Goal: Information Seeking & Learning: Learn about a topic

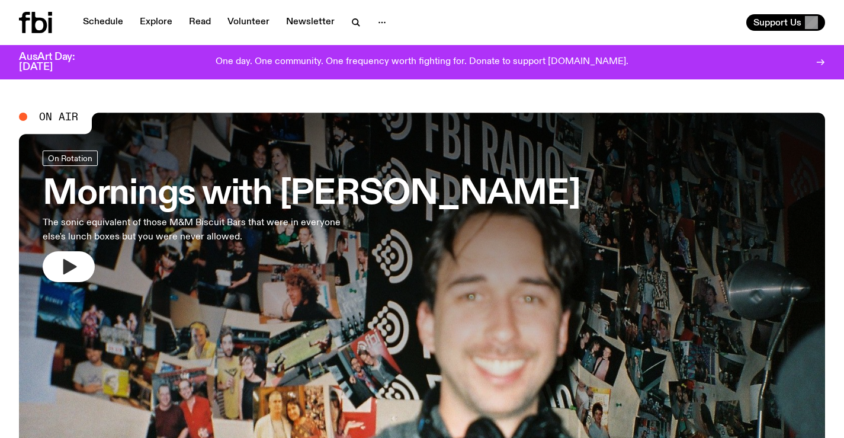
click at [68, 267] on icon "button" at bounding box center [70, 266] width 14 height 15
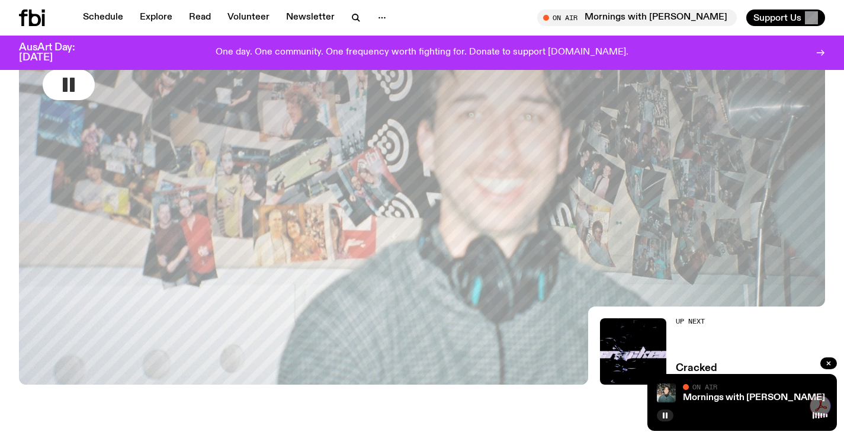
scroll to position [469, 0]
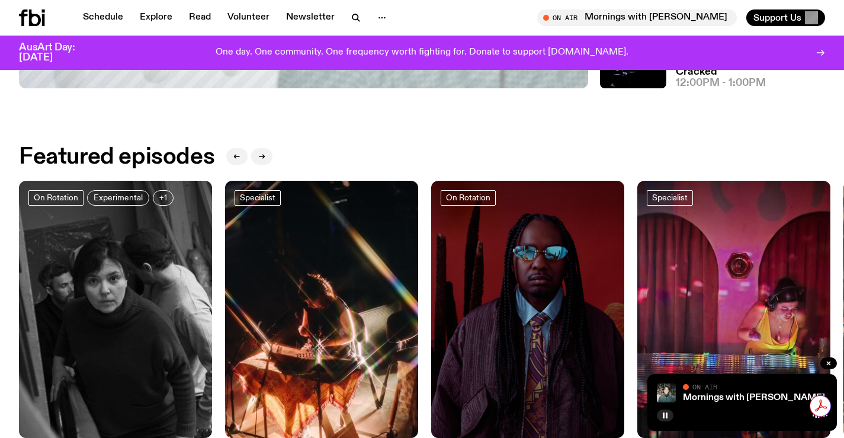
drag, startPoint x: 450, startPoint y: 144, endPoint x: 284, endPoint y: 255, distance: 199.5
click at [96, 10] on link "Schedule" at bounding box center [103, 17] width 55 height 17
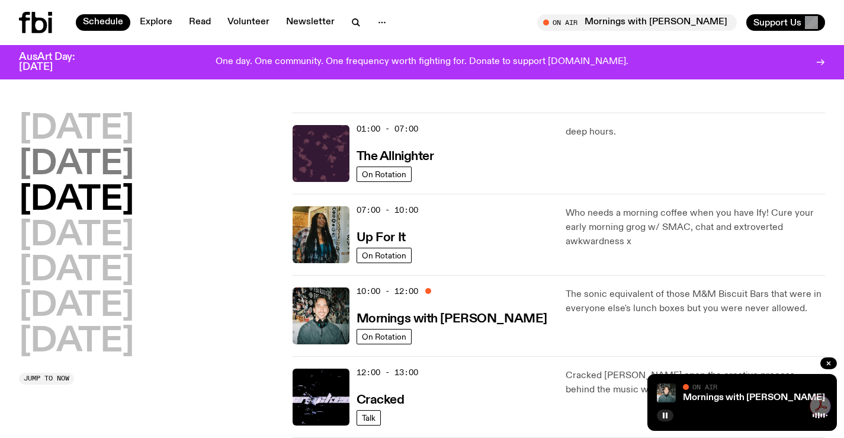
click at [114, 166] on h2 "[DATE]" at bounding box center [76, 164] width 115 height 33
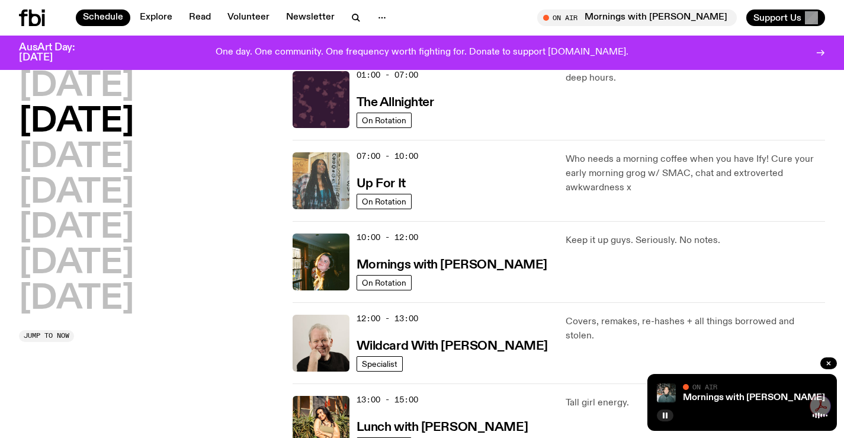
scroll to position [33, 0]
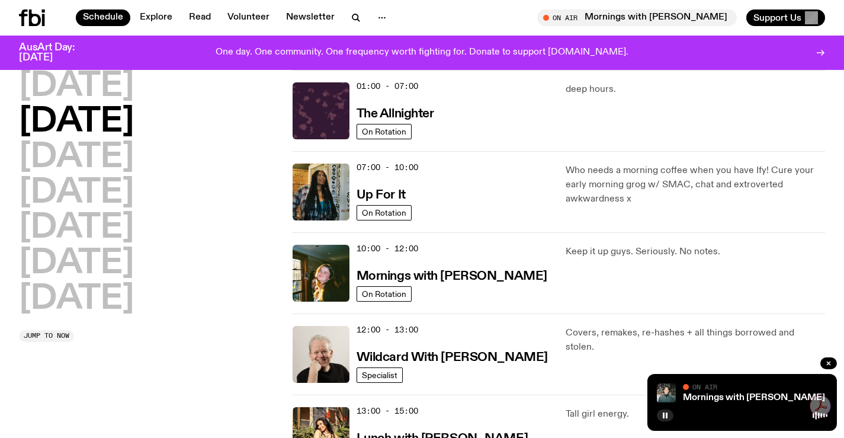
click at [41, 17] on icon at bounding box center [32, 17] width 26 height 17
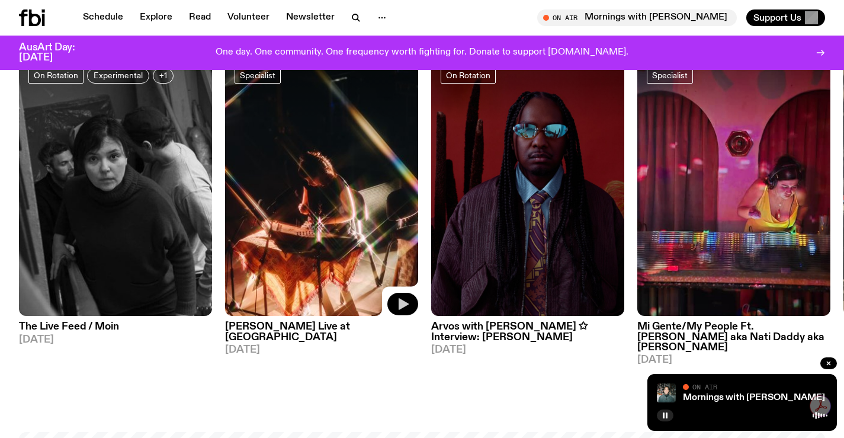
scroll to position [583, 0]
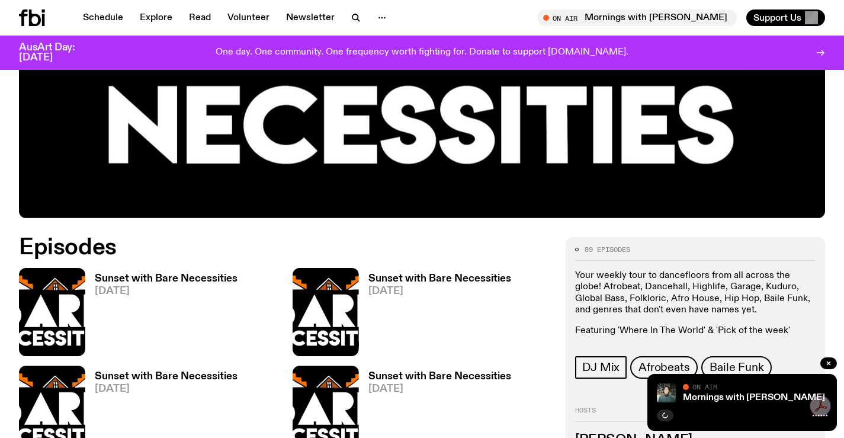
scroll to position [406, 0]
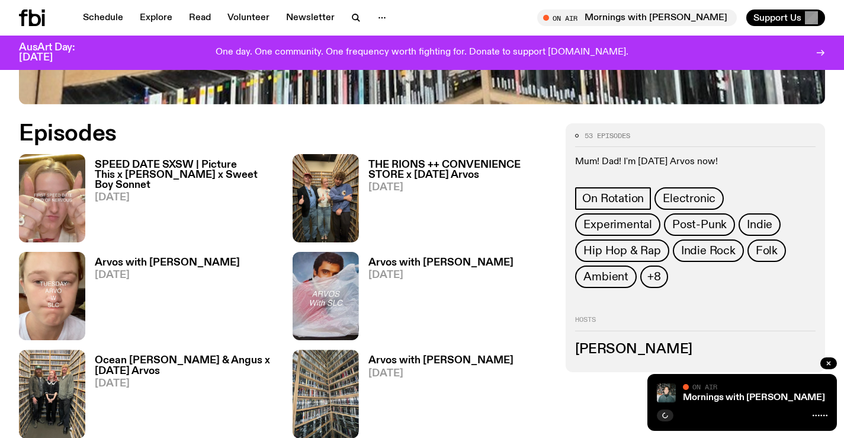
scroll to position [584, 0]
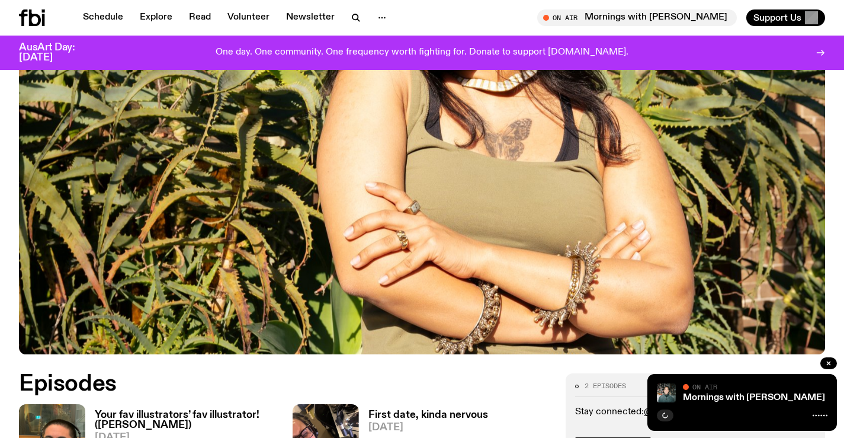
scroll to position [346, 0]
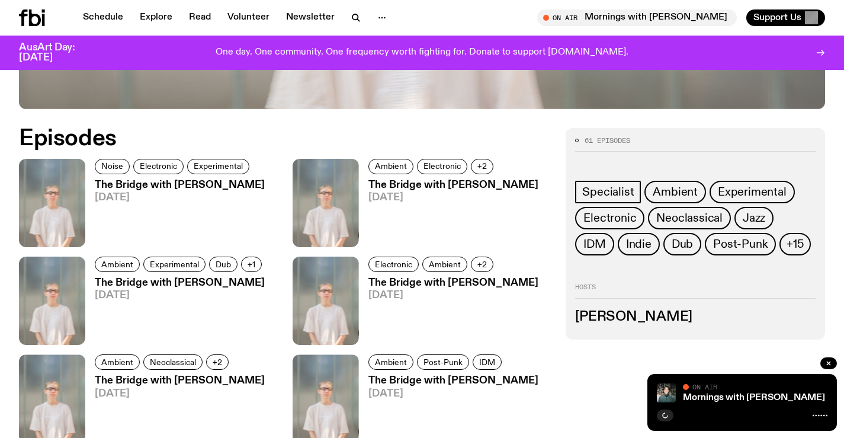
scroll to position [583, 0]
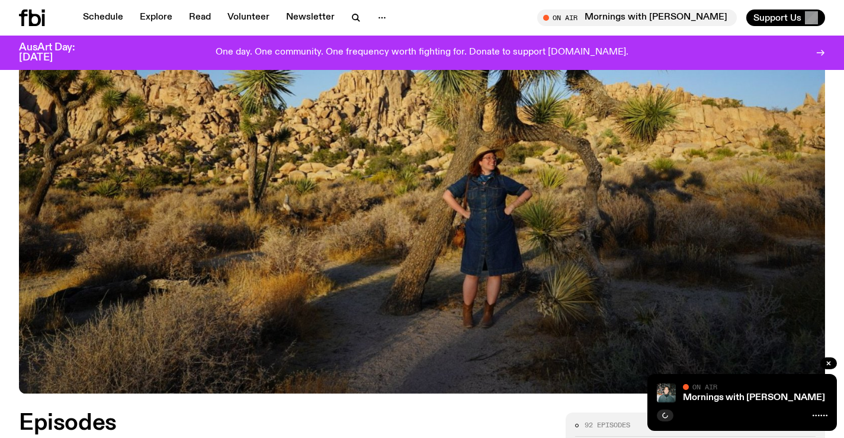
scroll to position [405, 0]
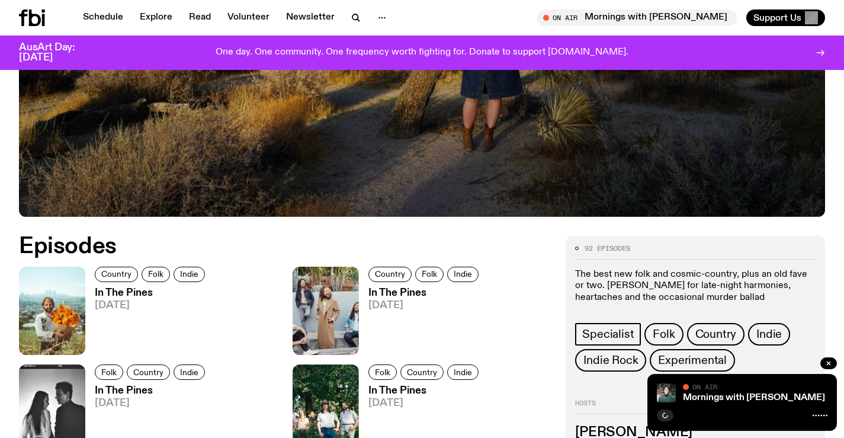
click at [125, 288] on h3 "In The Pines" at bounding box center [152, 293] width 114 height 10
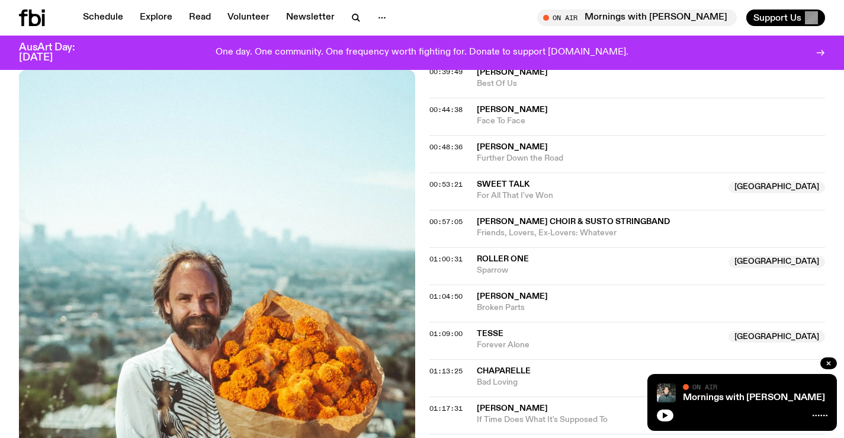
scroll to position [939, 0]
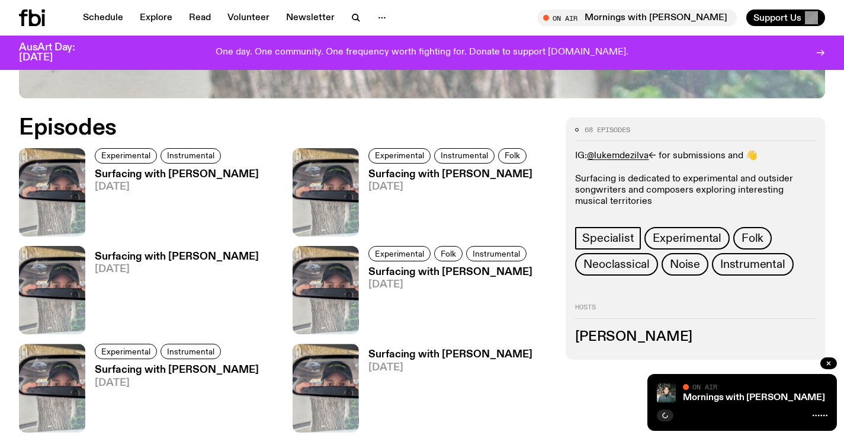
scroll to position [583, 0]
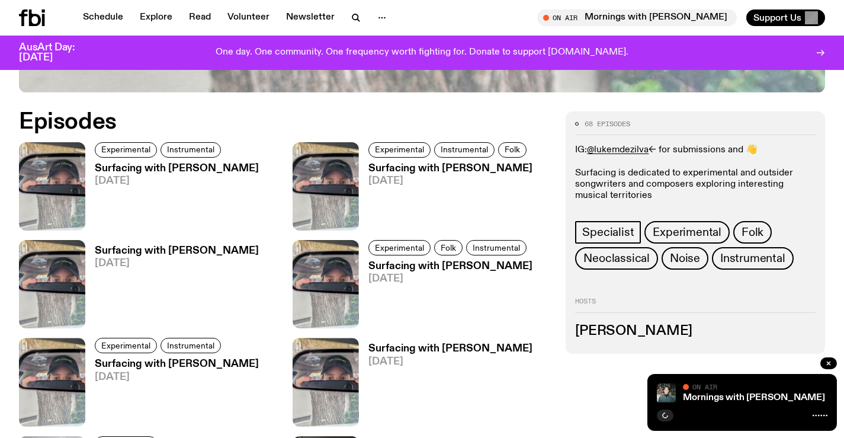
click at [212, 164] on h3 "Surfacing with [PERSON_NAME]" at bounding box center [177, 169] width 164 height 10
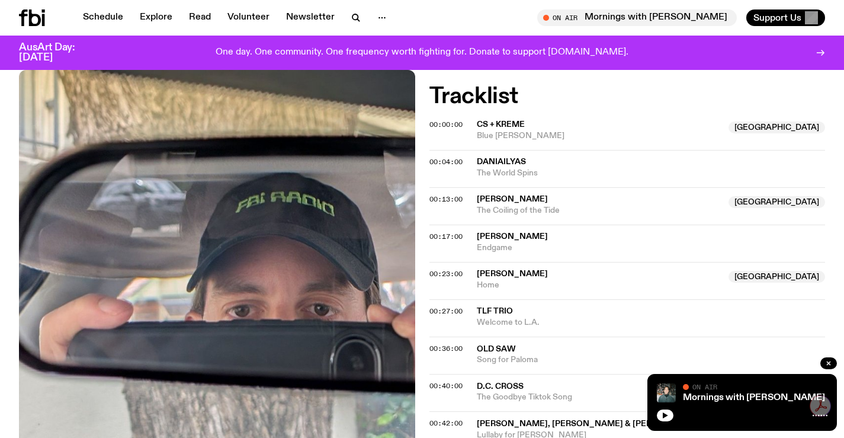
scroll to position [524, 0]
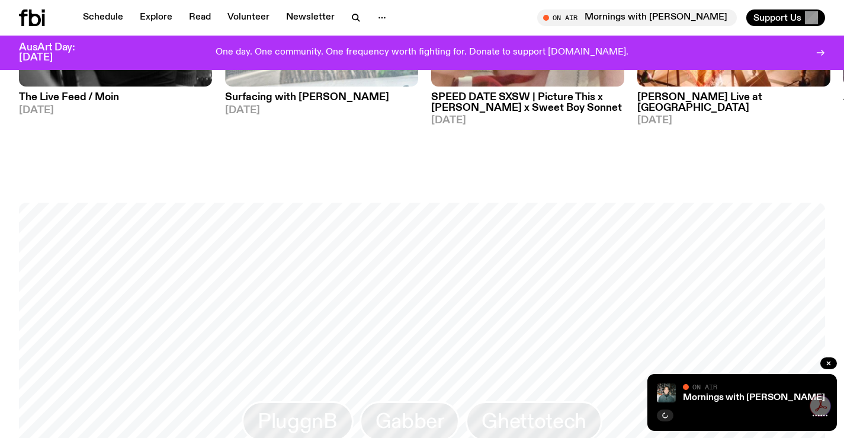
scroll to position [583, 0]
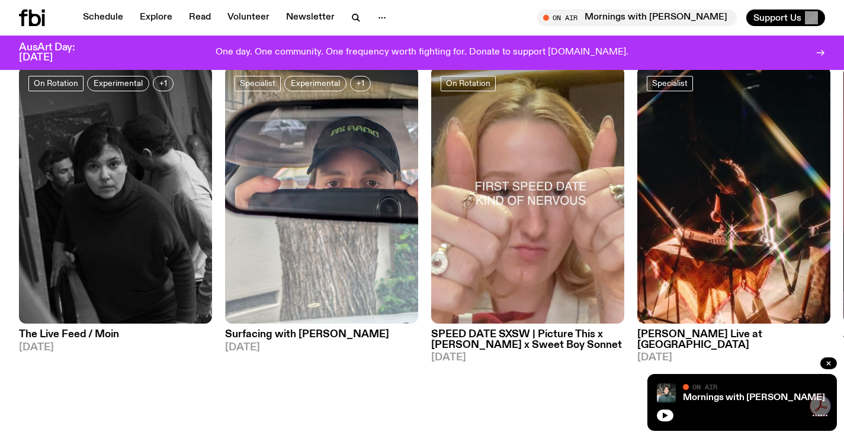
click at [31, 17] on icon at bounding box center [35, 17] width 12 height 17
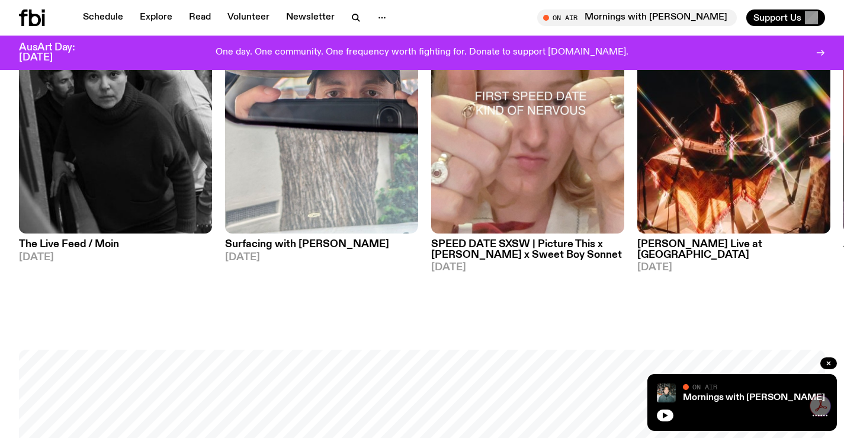
scroll to position [642, 0]
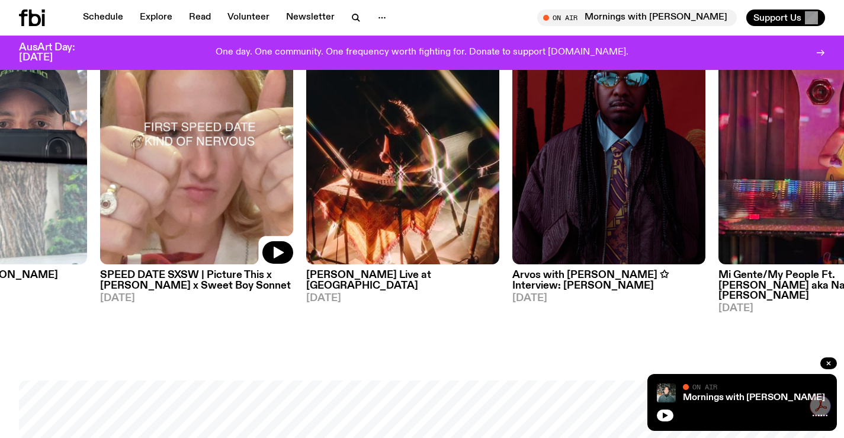
drag, startPoint x: 485, startPoint y: 152, endPoint x: 51, endPoint y: 133, distance: 434.7
click at [100, 135] on div at bounding box center [196, 136] width 193 height 258
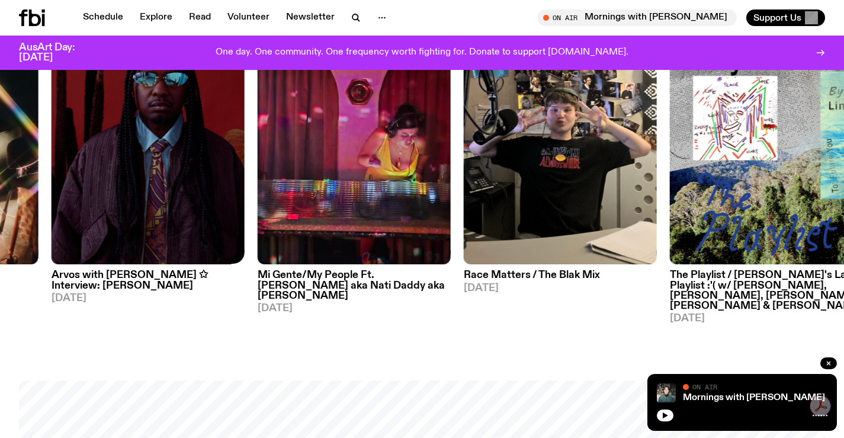
drag, startPoint x: 349, startPoint y: 164, endPoint x: 127, endPoint y: 161, distance: 221.6
click at [132, 161] on div "On Rotation Experimental +1 The Live Feed / Moin [DATE] Specialist Experimental…" at bounding box center [422, 165] width 806 height 316
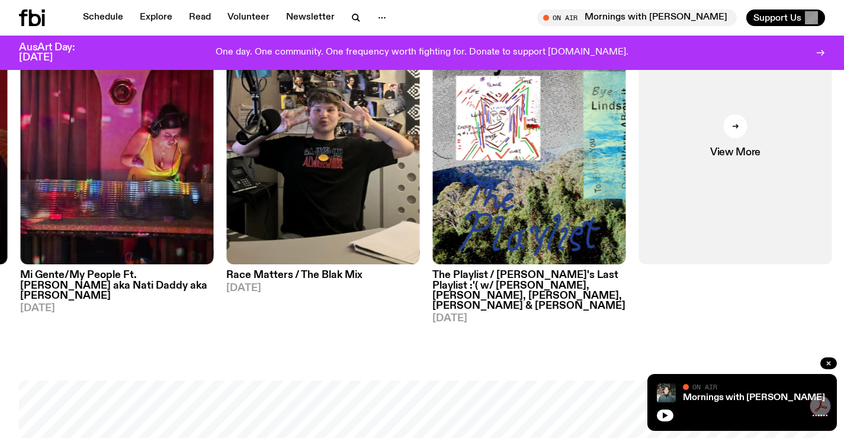
drag, startPoint x: 574, startPoint y: 171, endPoint x: 174, endPoint y: 312, distance: 423.5
click at [174, 312] on div "On Rotation Experimental +1 The Live Feed / Moin [DATE] Specialist Experimental…" at bounding box center [422, 165] width 806 height 316
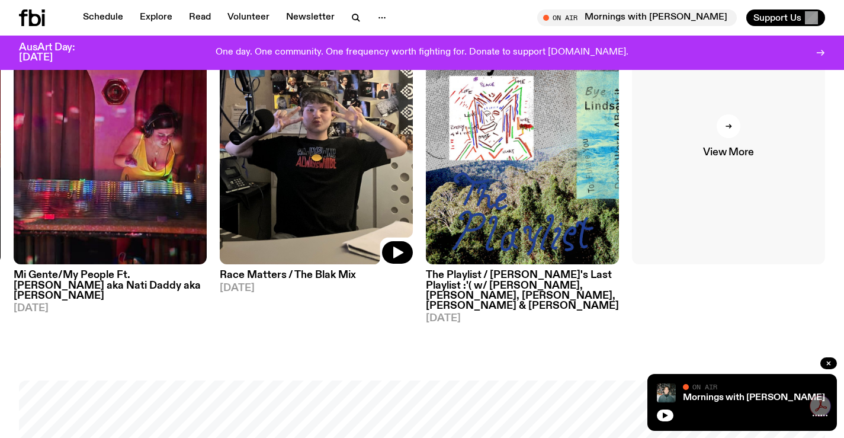
click at [732, 139] on link "View More" at bounding box center [728, 136] width 193 height 258
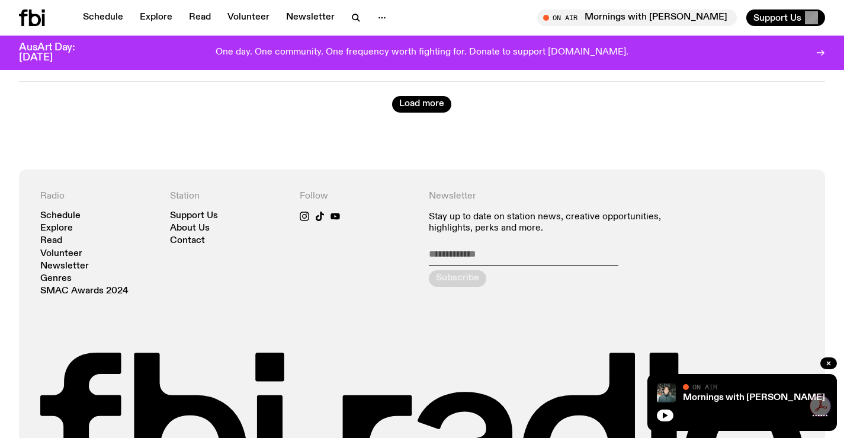
scroll to position [3266, 0]
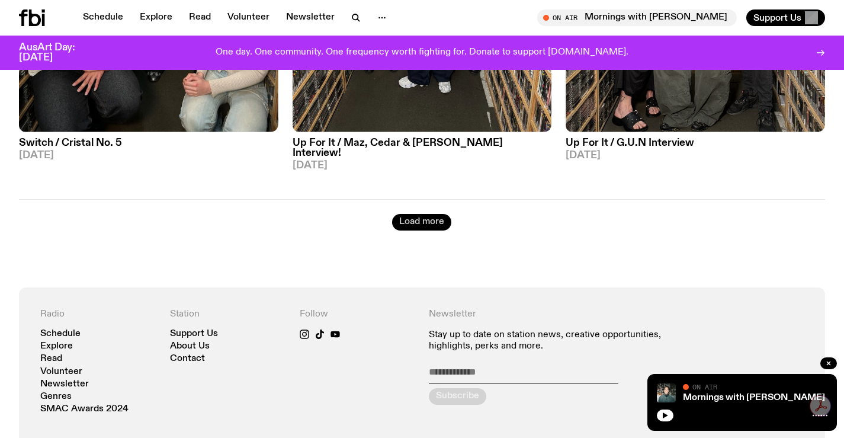
click at [429, 214] on button "Load more" at bounding box center [421, 222] width 59 height 17
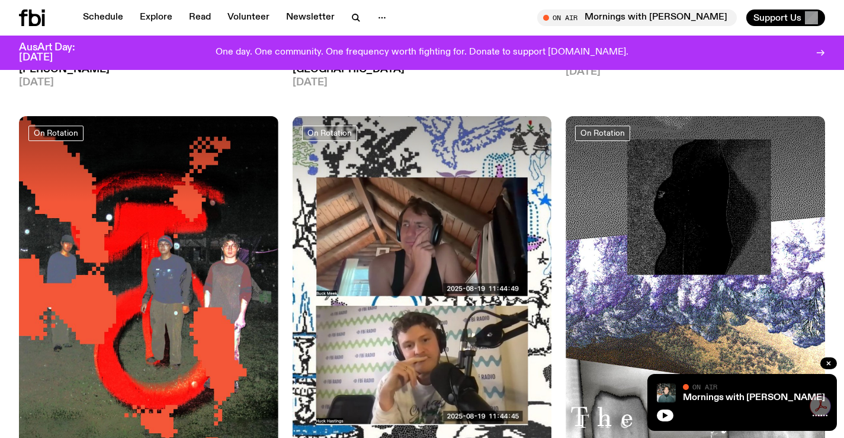
scroll to position [6347, 0]
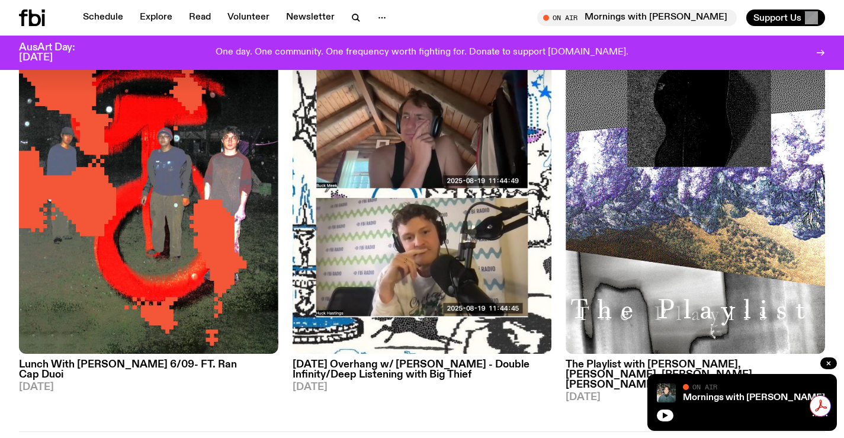
click at [674, 420] on div at bounding box center [742, 414] width 171 height 14
click at [666, 417] on icon "button" at bounding box center [665, 415] width 5 height 6
drag, startPoint x: 38, startPoint y: 14, endPoint x: 47, endPoint y: 14, distance: 9.5
click at [37, 14] on icon at bounding box center [32, 17] width 26 height 17
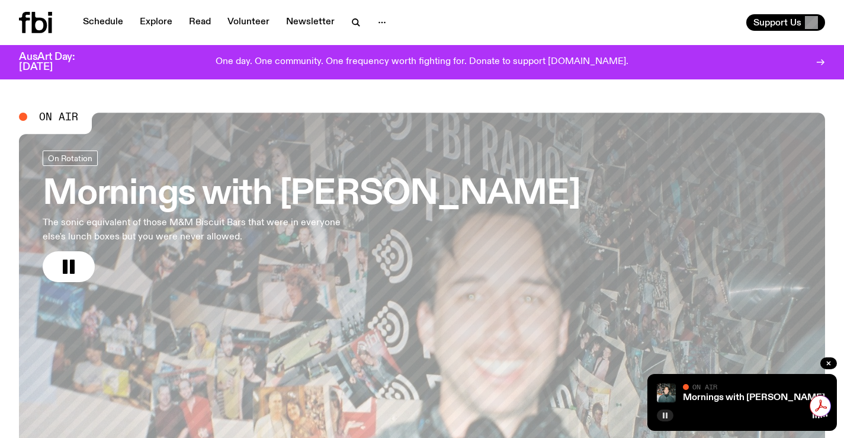
click at [665, 416] on icon "button" at bounding box center [665, 415] width 7 height 7
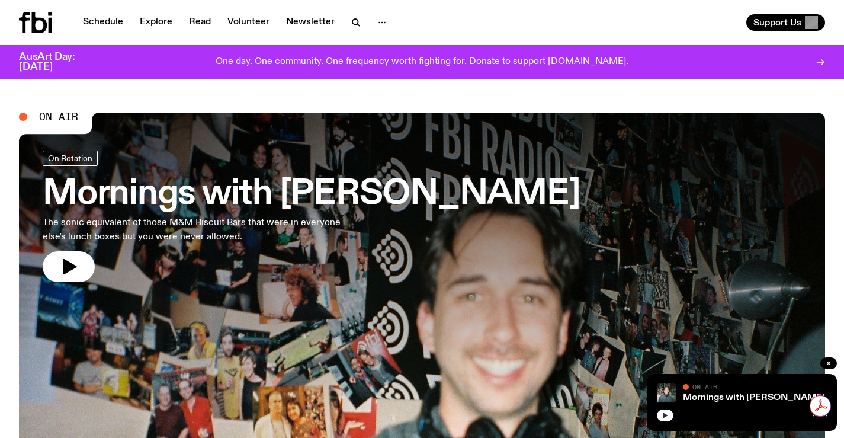
click at [661, 415] on button "button" at bounding box center [665, 415] width 17 height 12
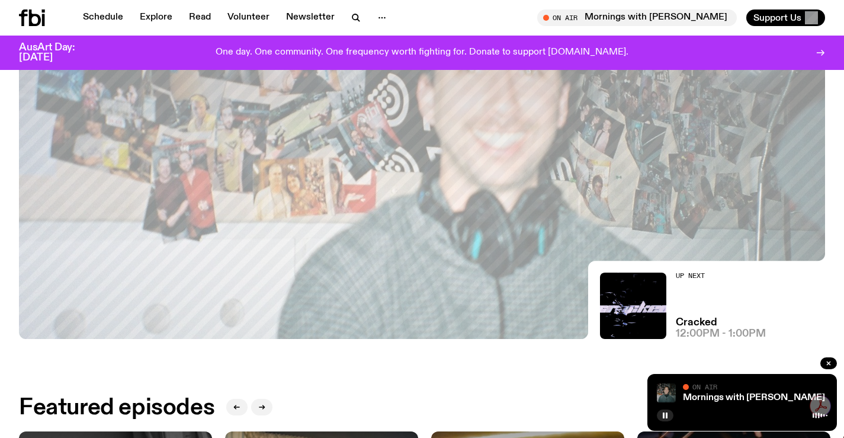
scroll to position [228, 0]
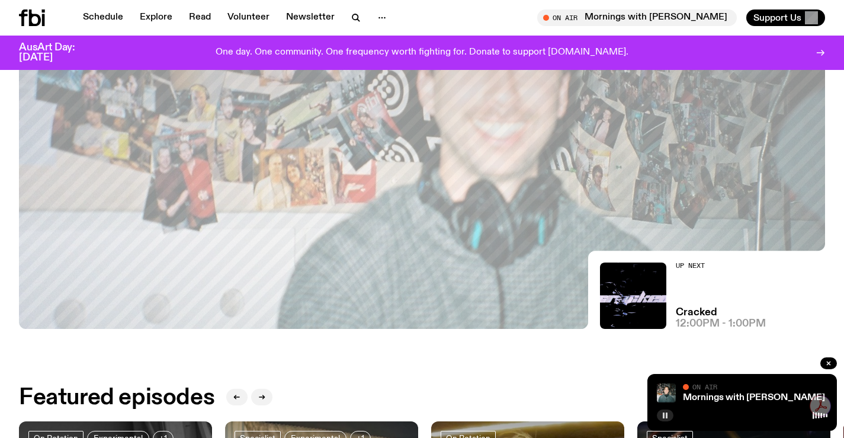
click at [661, 412] on button "button" at bounding box center [665, 415] width 17 height 12
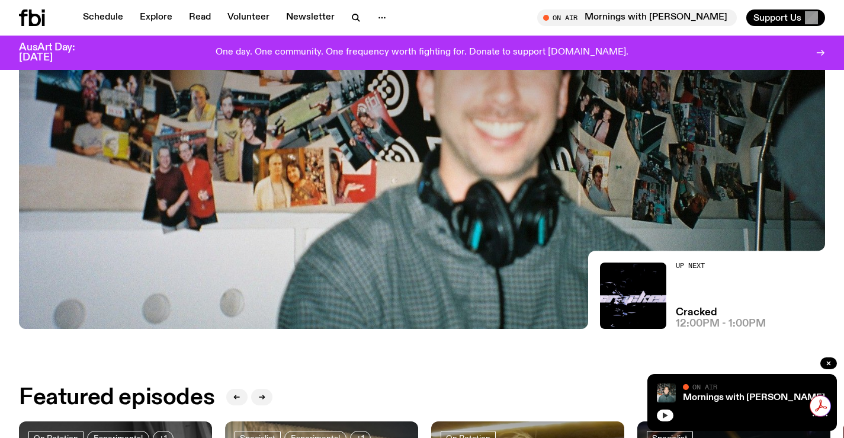
click at [665, 416] on icon "button" at bounding box center [665, 415] width 5 height 6
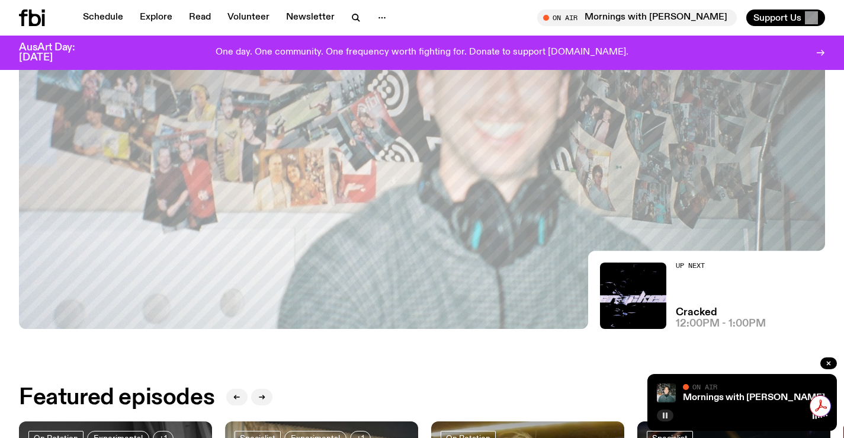
click at [665, 415] on icon "button" at bounding box center [665, 415] width 7 height 7
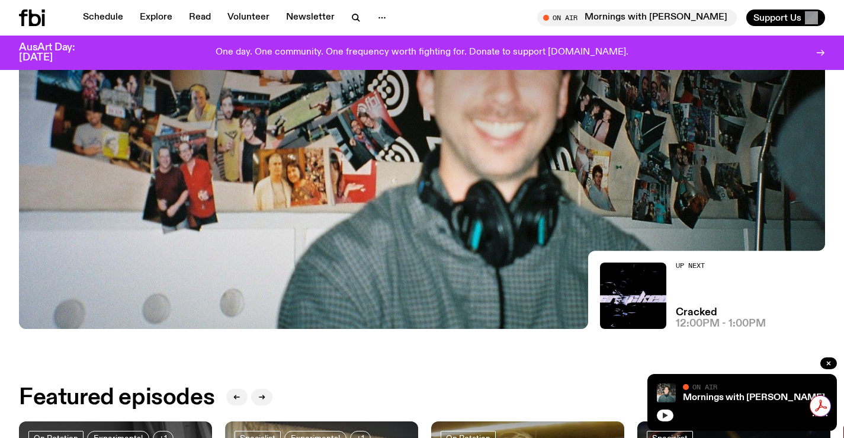
click at [663, 415] on icon "button" at bounding box center [665, 415] width 5 height 6
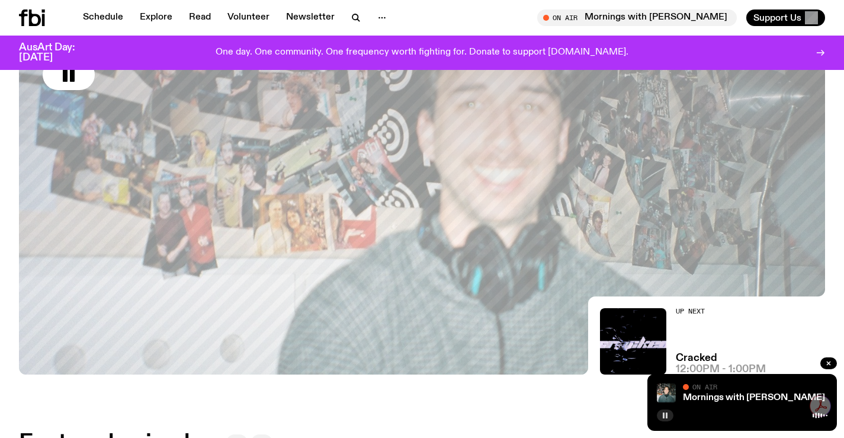
scroll to position [169, 0]
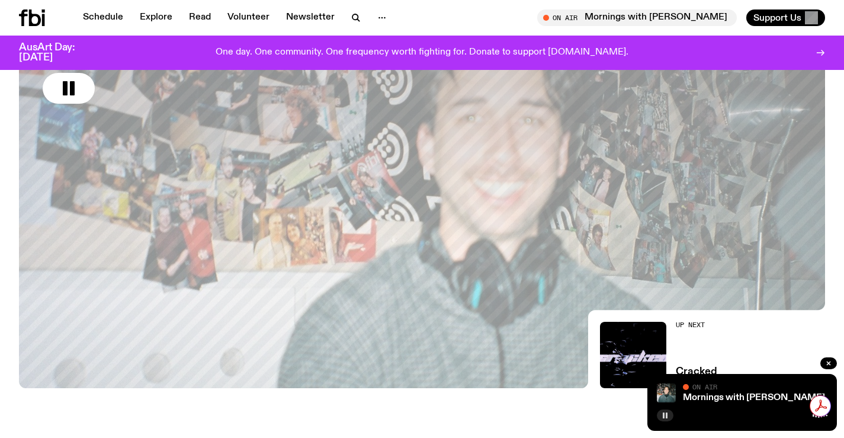
click at [662, 411] on button "button" at bounding box center [665, 415] width 17 height 12
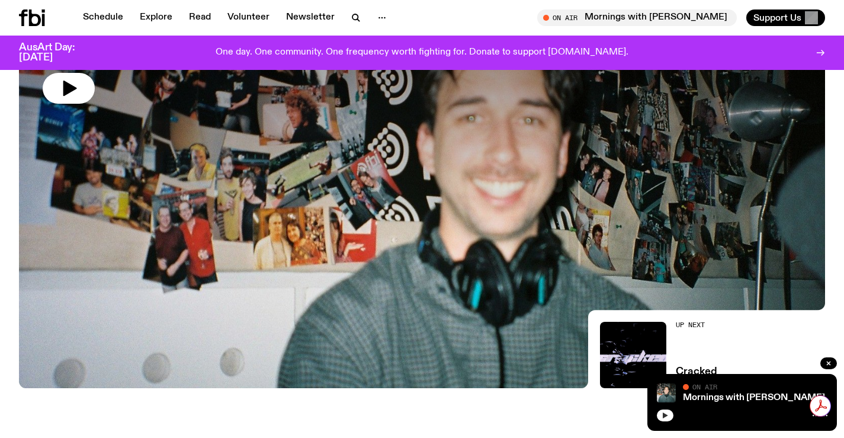
click at [661, 417] on button "button" at bounding box center [665, 415] width 17 height 12
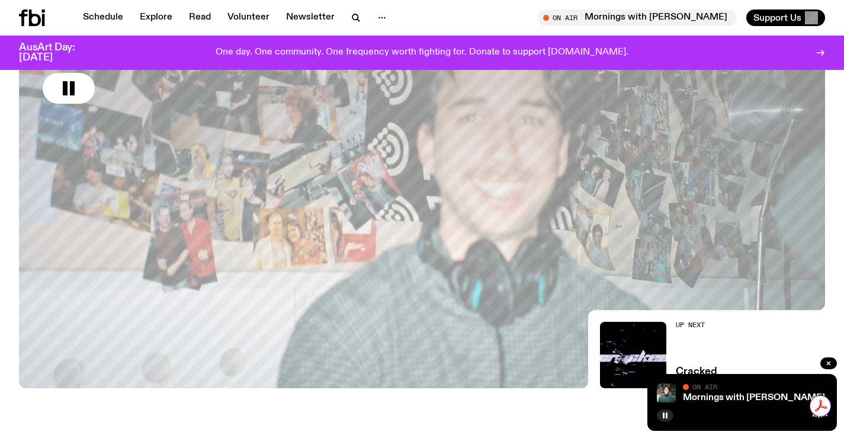
click at [672, 419] on button "button" at bounding box center [665, 415] width 17 height 12
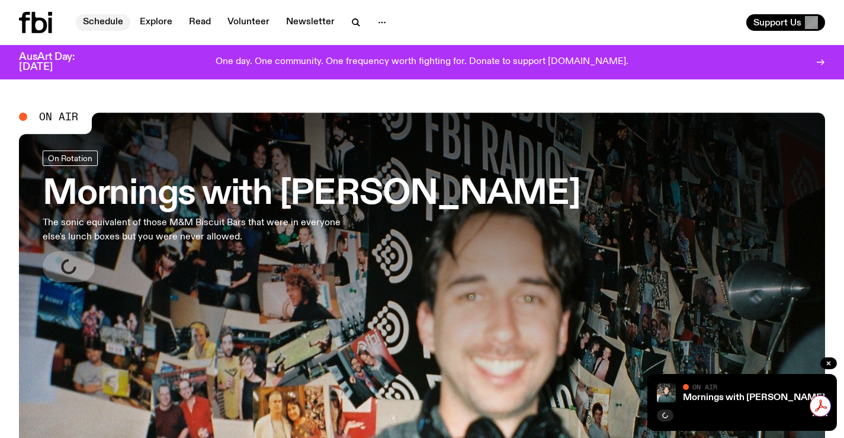
click at [98, 21] on link "Schedule" at bounding box center [103, 22] width 55 height 17
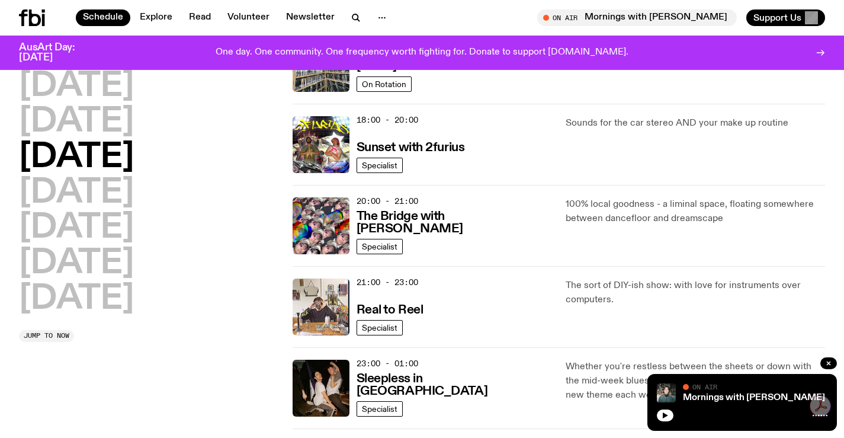
scroll to position [465, 0]
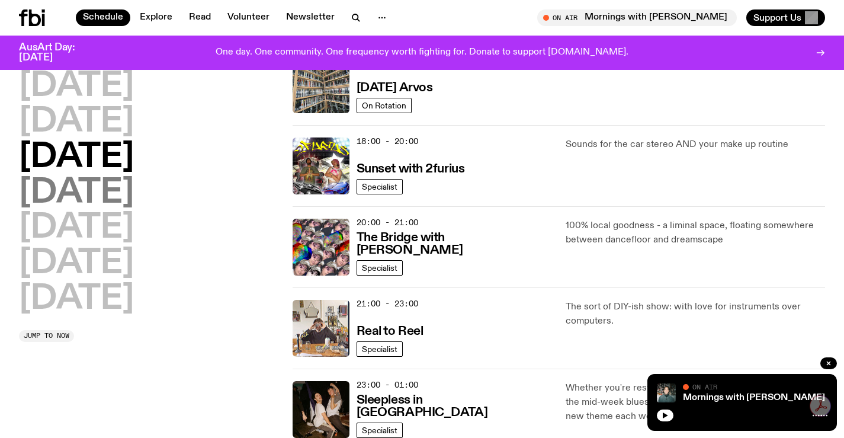
click at [134, 190] on h2 "[DATE]" at bounding box center [76, 193] width 115 height 33
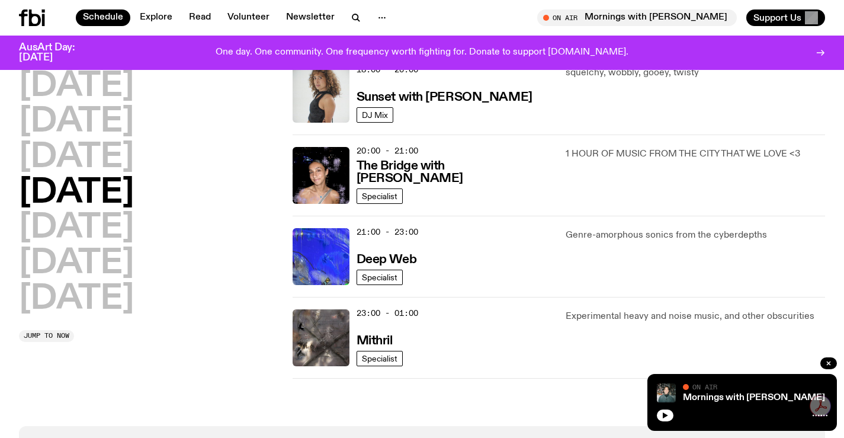
scroll to position [566, 0]
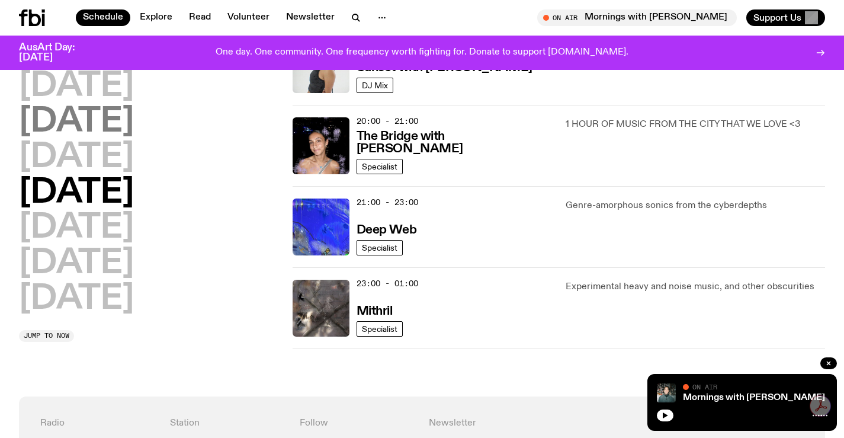
click at [118, 133] on h2 "[DATE]" at bounding box center [76, 121] width 115 height 33
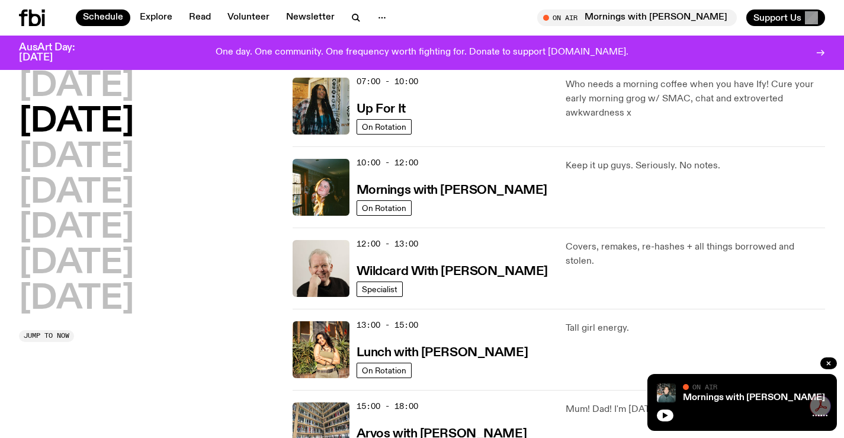
scroll to position [0, 0]
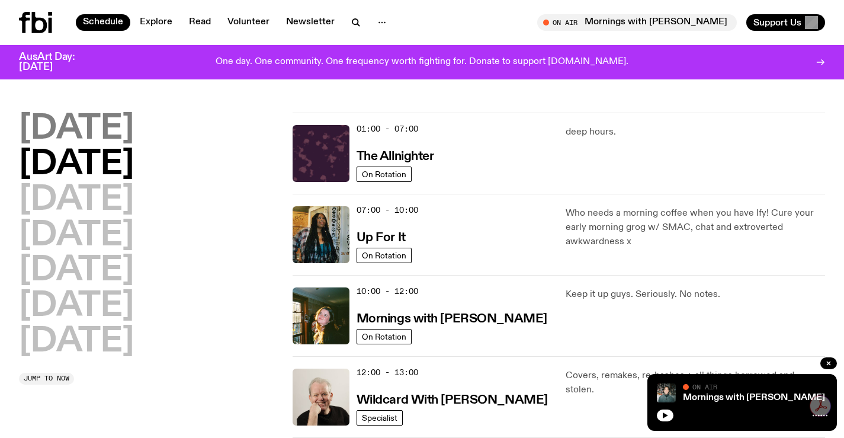
click at [121, 143] on h2 "[DATE]" at bounding box center [76, 129] width 115 height 33
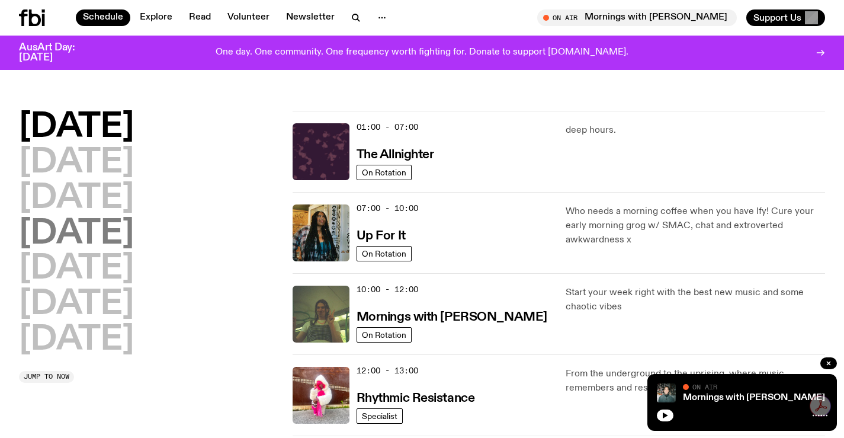
scroll to position [33, 0]
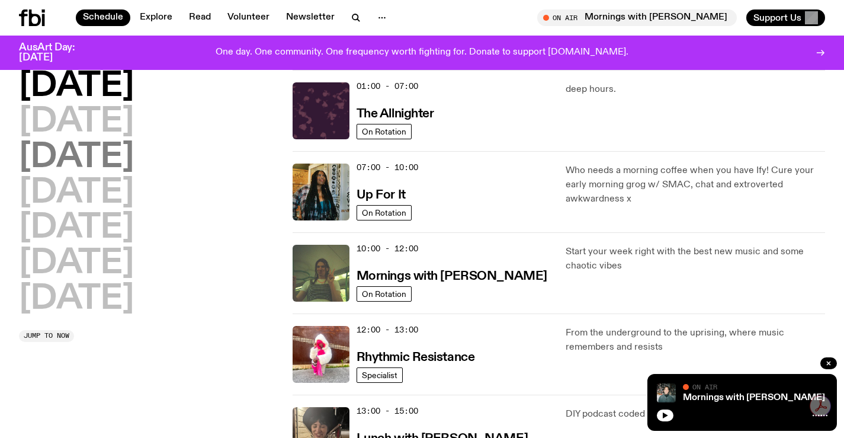
click at [134, 169] on h2 "[DATE]" at bounding box center [76, 157] width 115 height 33
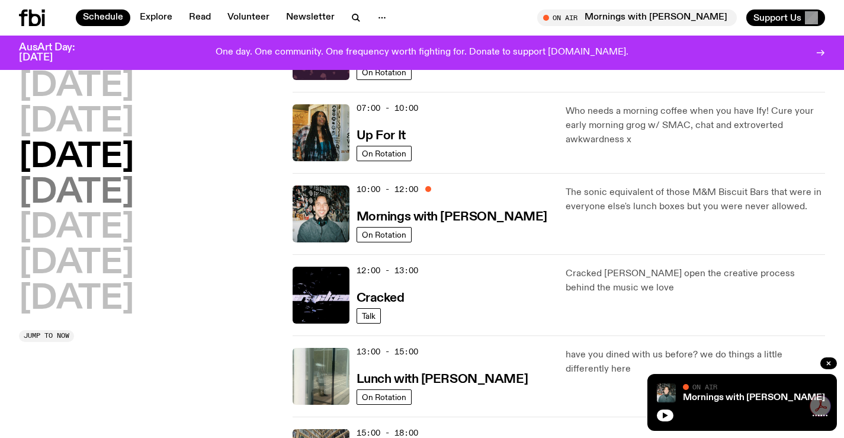
click at [124, 180] on h2 "[DATE]" at bounding box center [76, 193] width 115 height 33
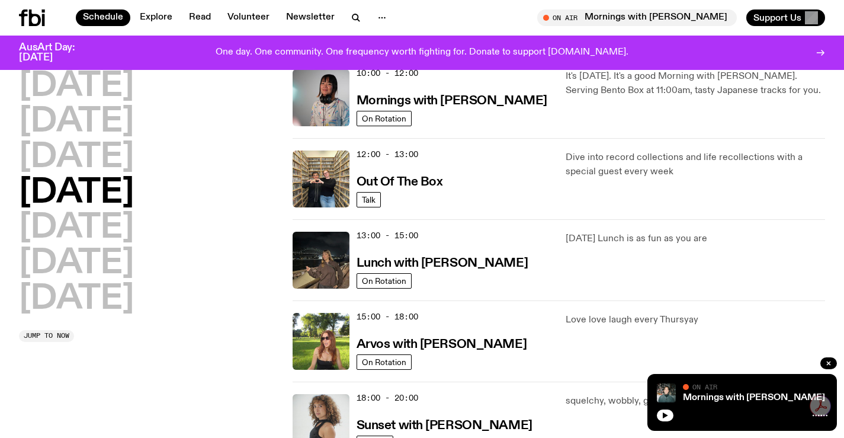
scroll to position [211, 0]
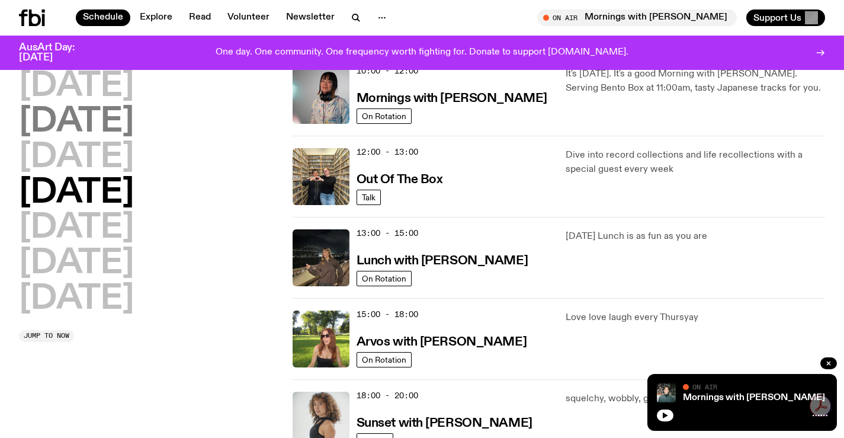
click at [89, 119] on h2 "[DATE]" at bounding box center [76, 121] width 115 height 33
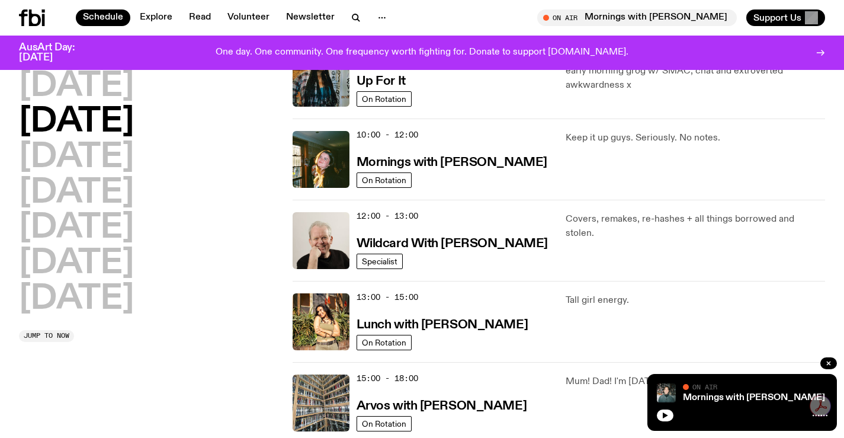
scroll to position [33, 0]
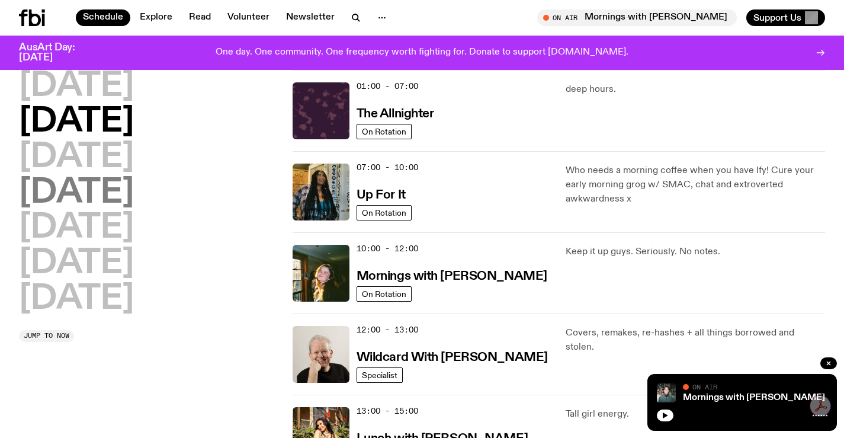
click at [120, 178] on h2 "[DATE]" at bounding box center [76, 193] width 115 height 33
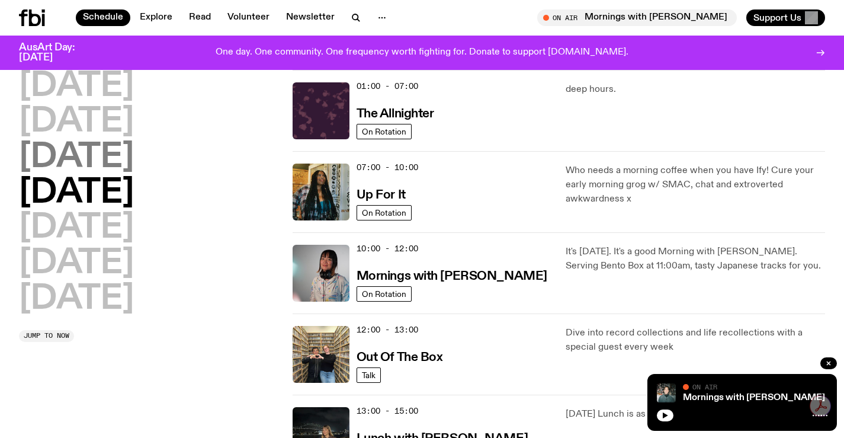
click at [126, 166] on h2 "[DATE]" at bounding box center [76, 157] width 115 height 33
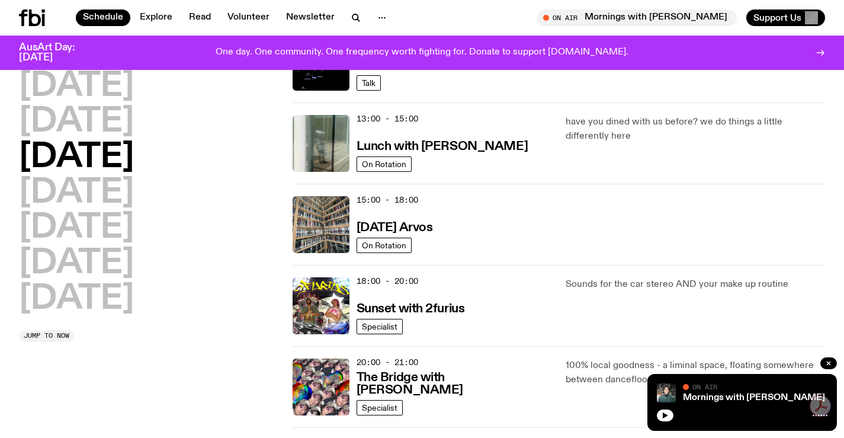
scroll to position [389, 0]
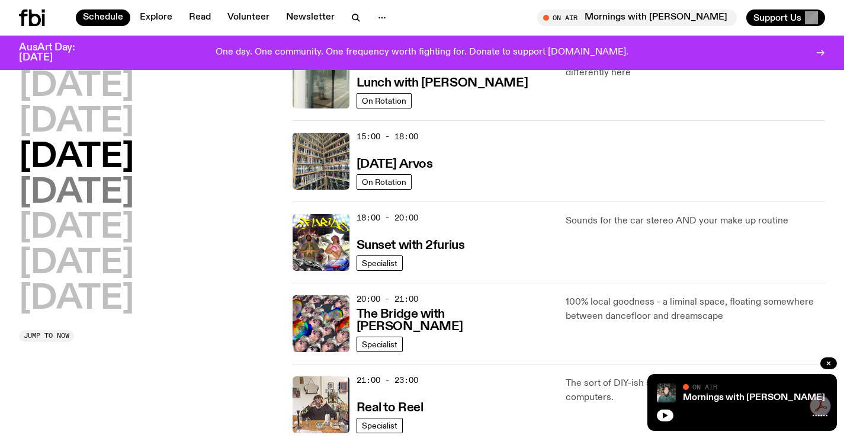
click at [72, 189] on h2 "[DATE]" at bounding box center [76, 193] width 115 height 33
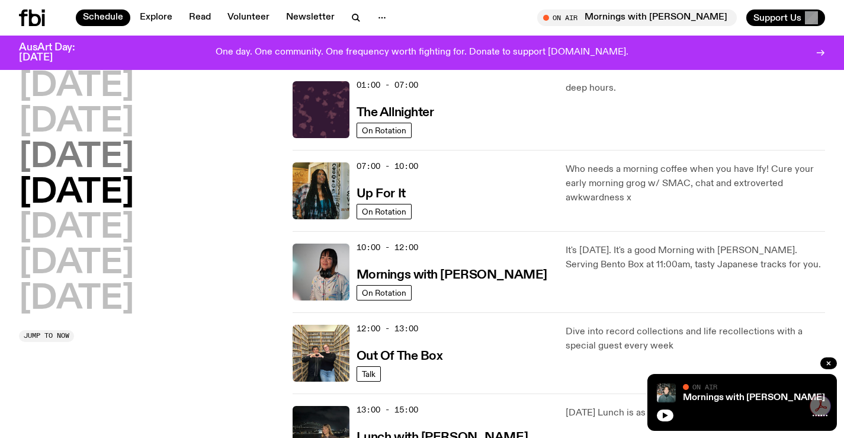
scroll to position [33, 0]
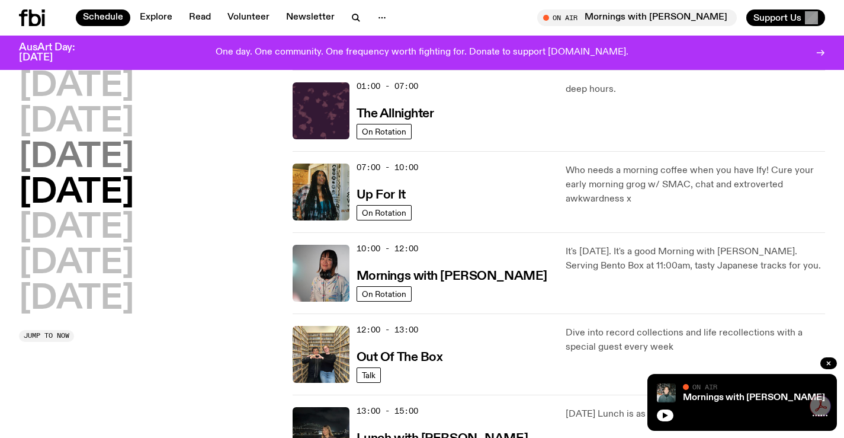
click at [126, 153] on h2 "[DATE]" at bounding box center [76, 157] width 115 height 33
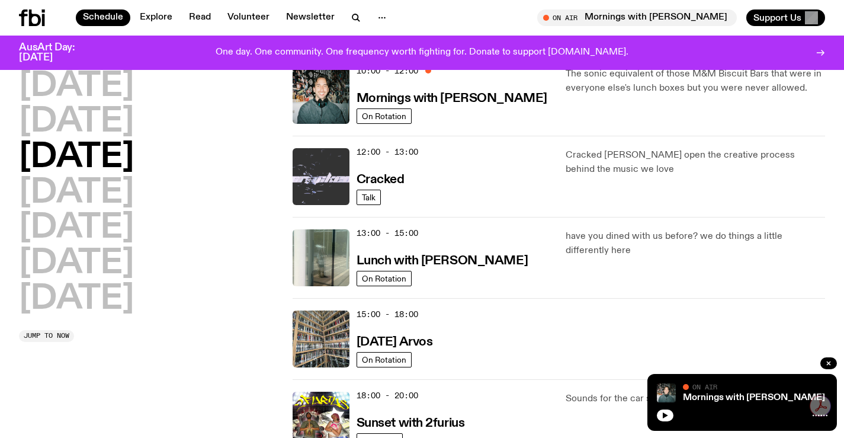
scroll to position [329, 0]
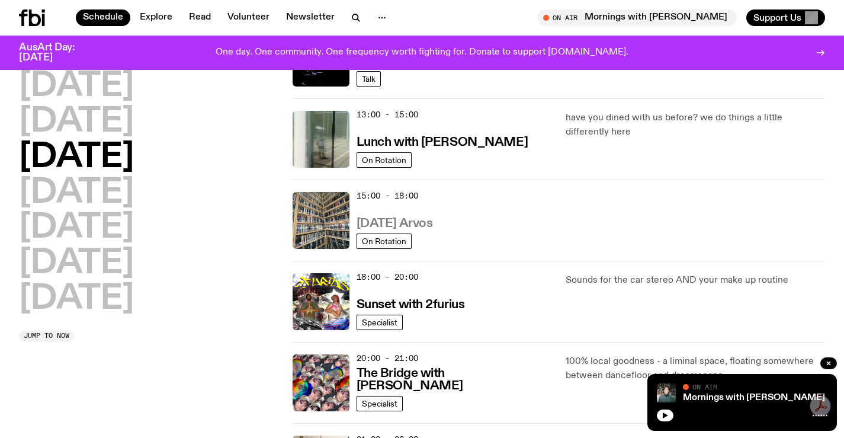
click at [405, 230] on h3 "[DATE] Arvos" at bounding box center [395, 223] width 76 height 12
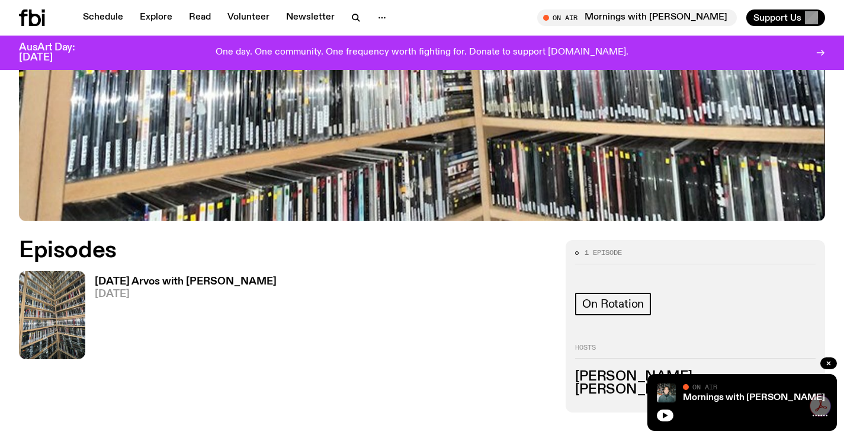
scroll to position [406, 0]
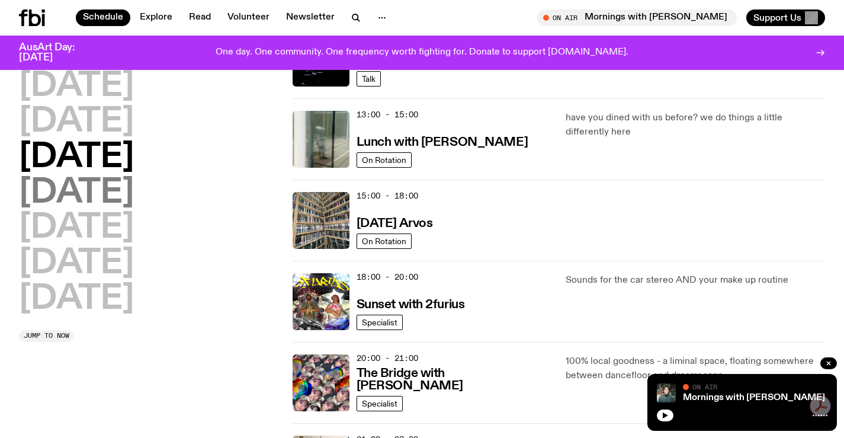
click at [113, 198] on h2 "[DATE]" at bounding box center [76, 193] width 115 height 33
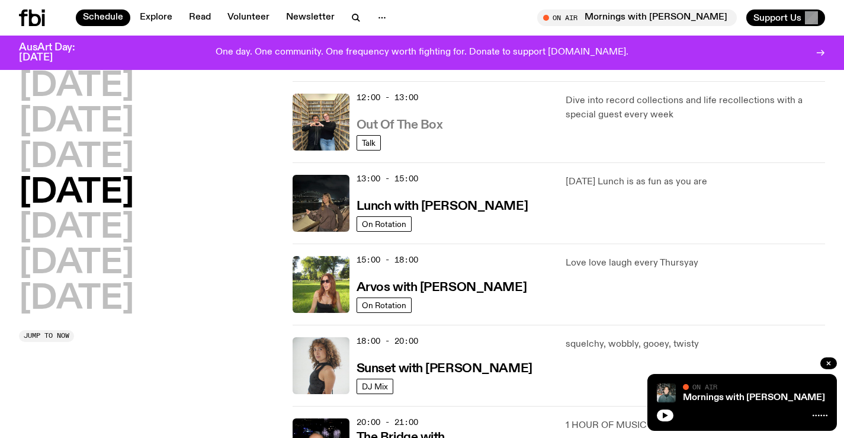
scroll to position [329, 0]
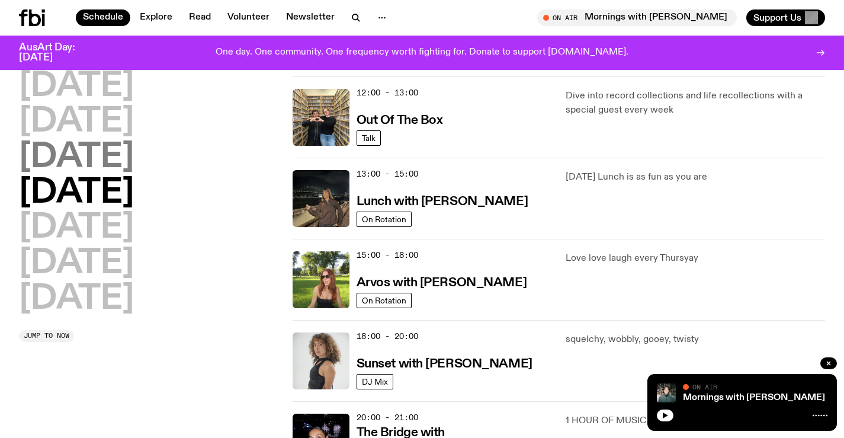
click at [134, 164] on h2 "[DATE]" at bounding box center [76, 157] width 115 height 33
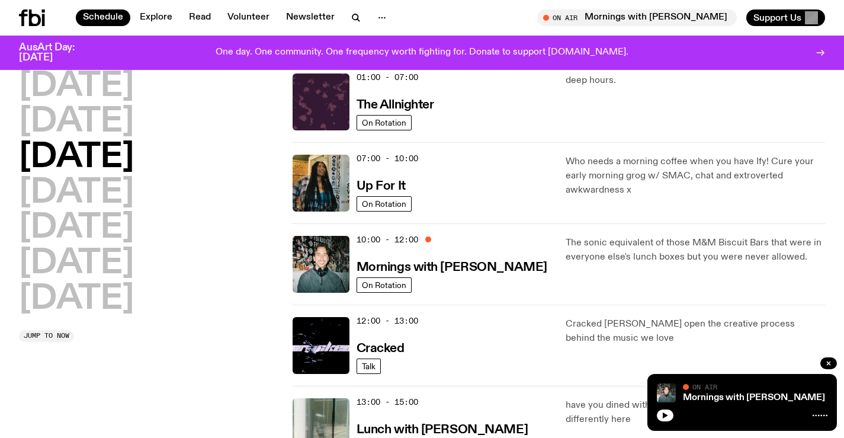
scroll to position [33, 0]
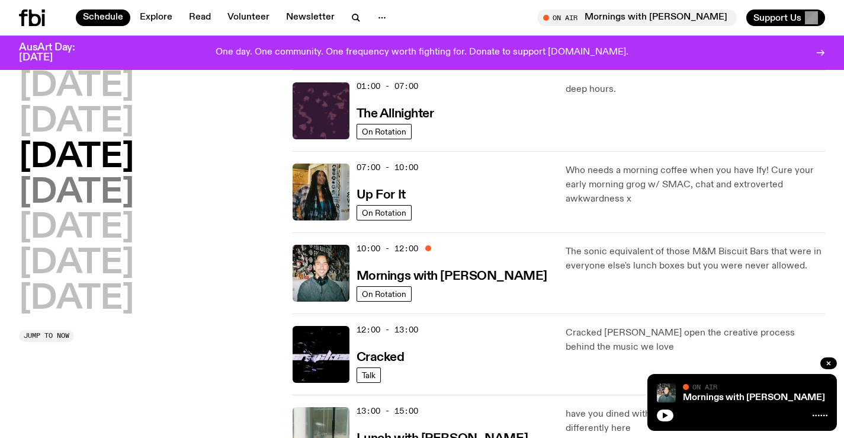
click at [117, 182] on h2 "[DATE]" at bounding box center [76, 193] width 115 height 33
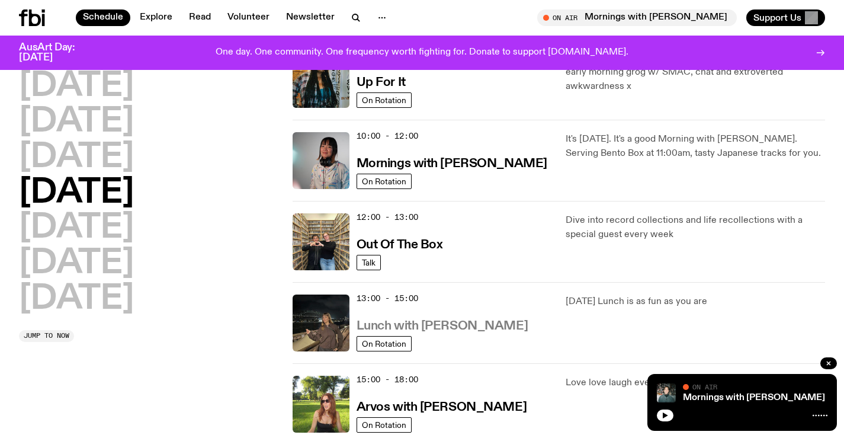
scroll to position [211, 0]
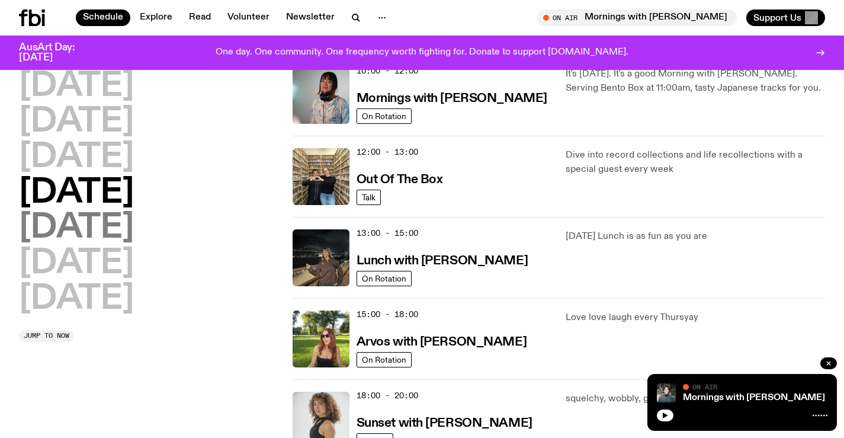
click at [100, 232] on h2 "[DATE]" at bounding box center [76, 228] width 115 height 33
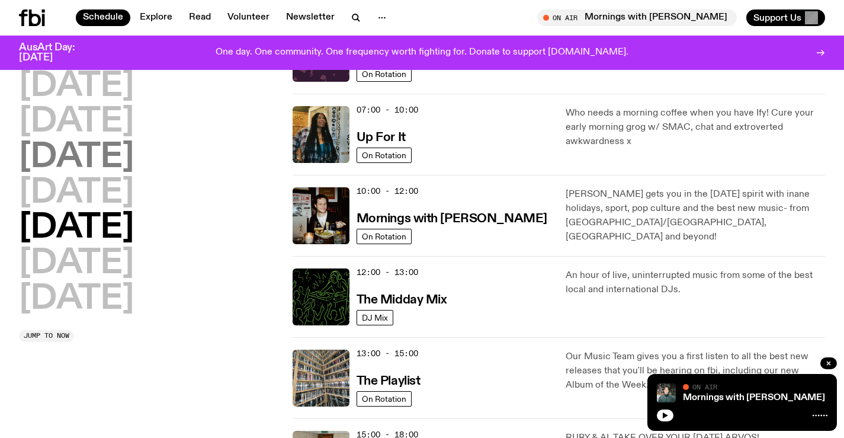
scroll to position [0, 0]
